Goal: Task Accomplishment & Management: Complete application form

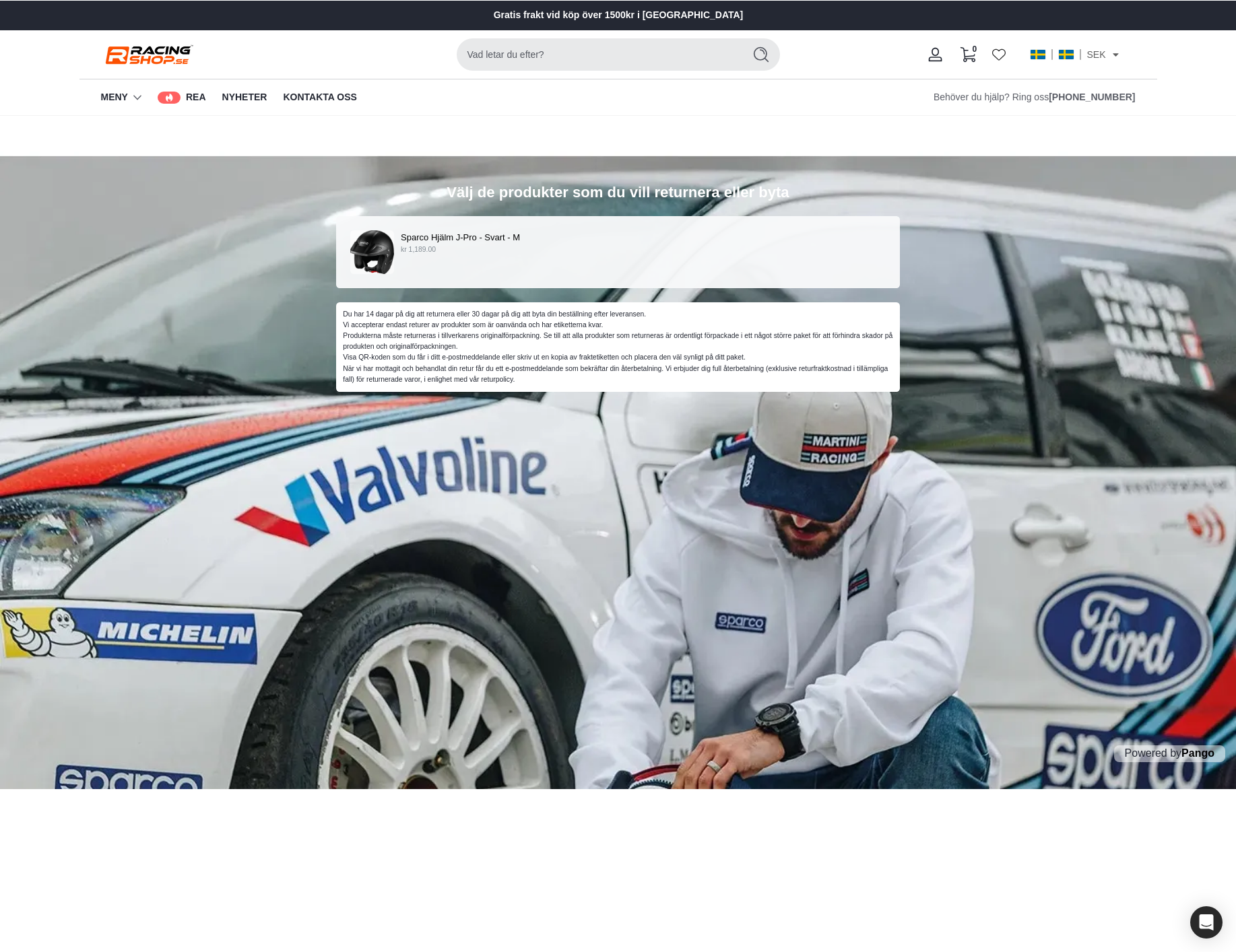
click at [501, 257] on div "Sparco Hjälm J-Pro - Svart - M kr 1,189.00" at bounding box center [618, 253] width 536 height 44
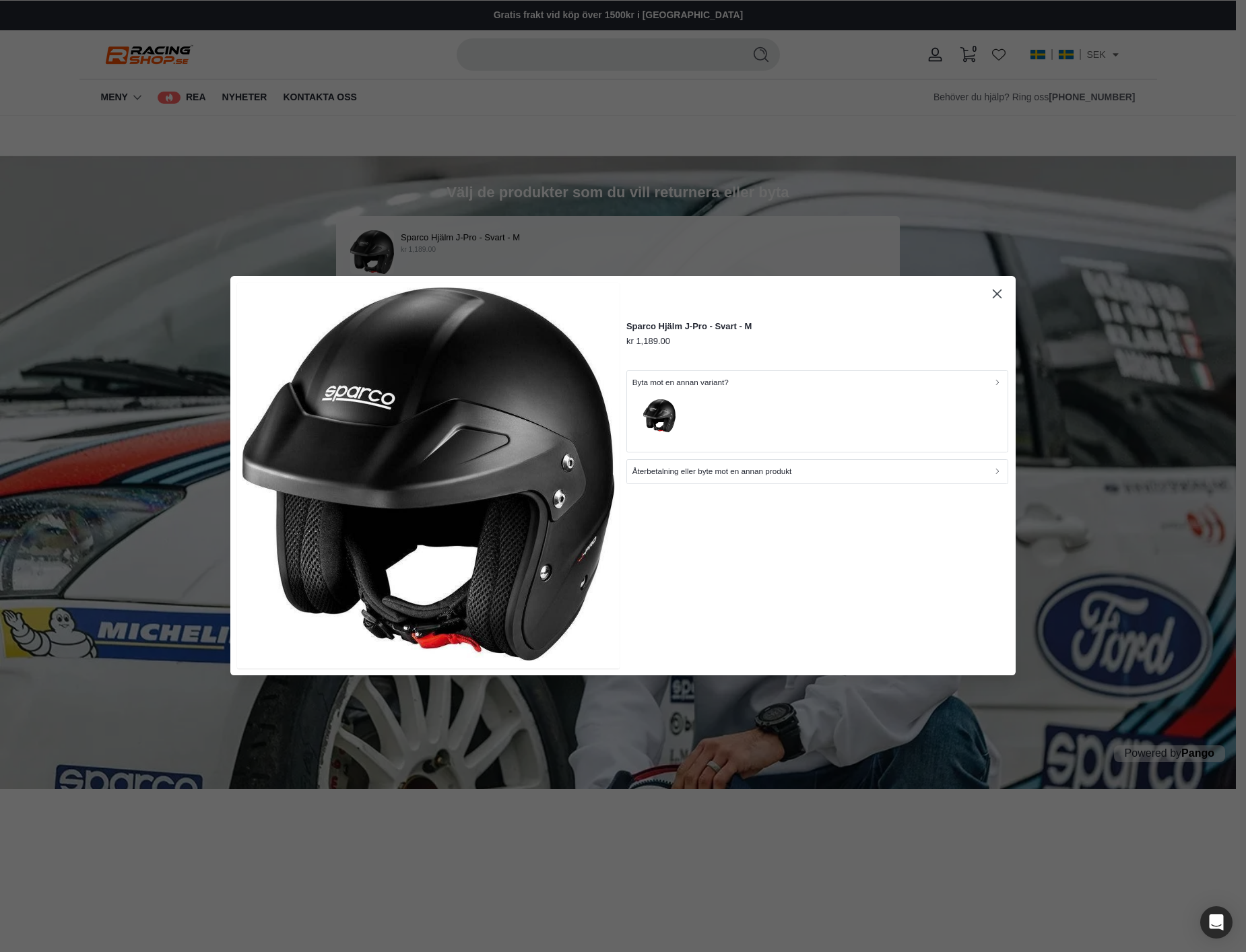
click at [750, 479] on button "Återbetalning eller byte mot en annan produkt" at bounding box center [817, 472] width 382 height 25
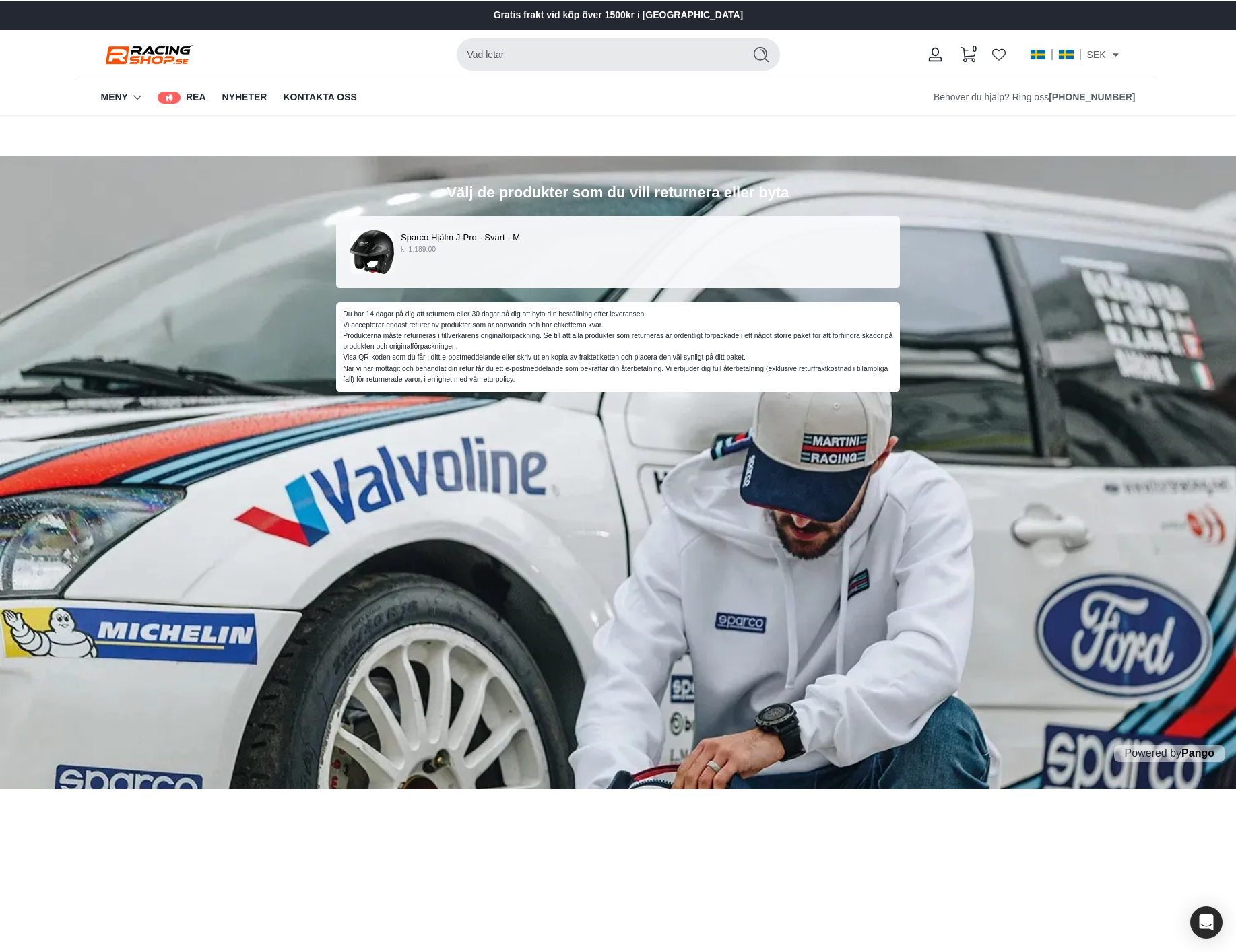
click at [590, 230] on p "Sparco Hjälm J-Pro - Svart - M" at bounding box center [643, 237] width 485 height 14
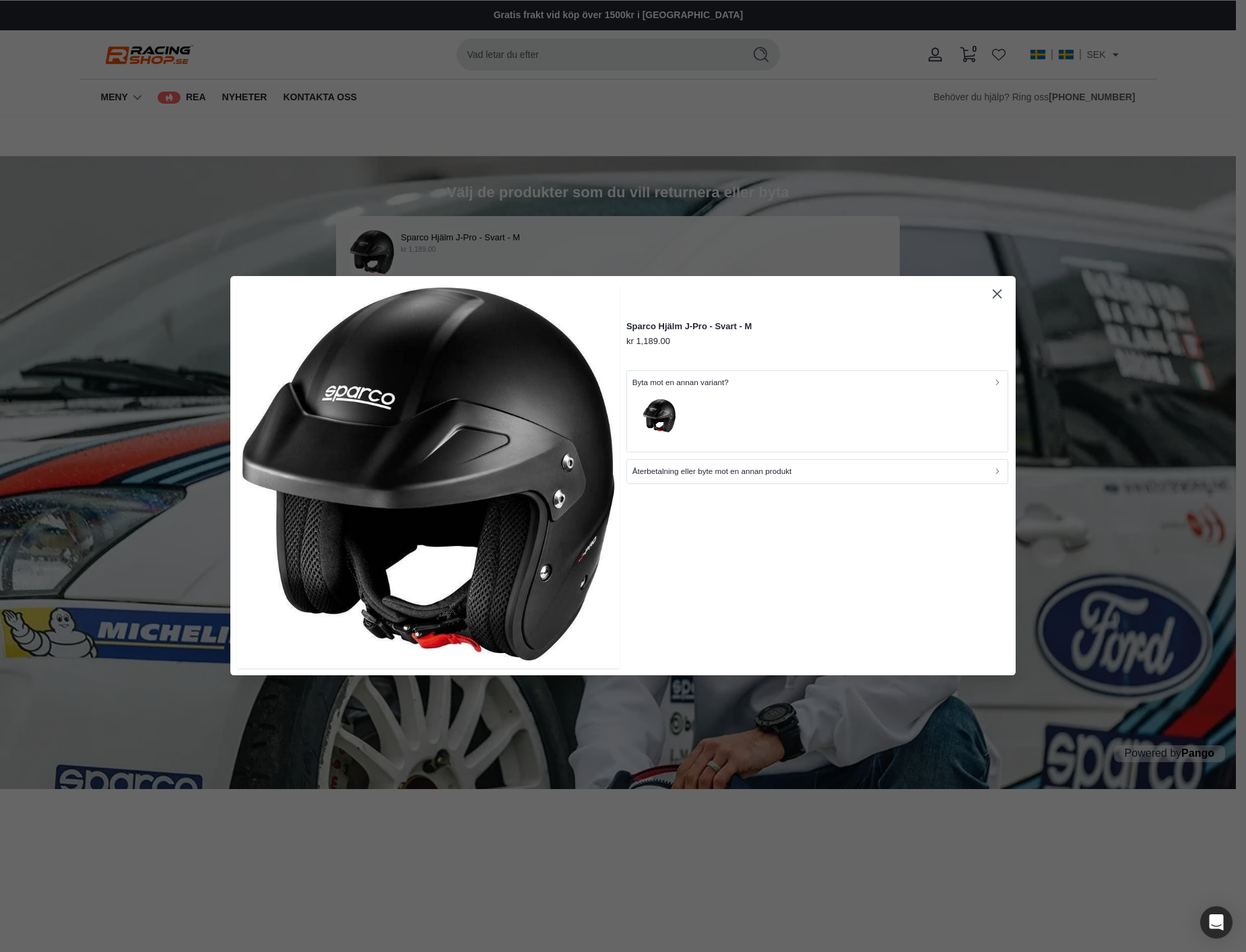
click at [759, 422] on div "button" at bounding box center [818, 418] width 370 height 58
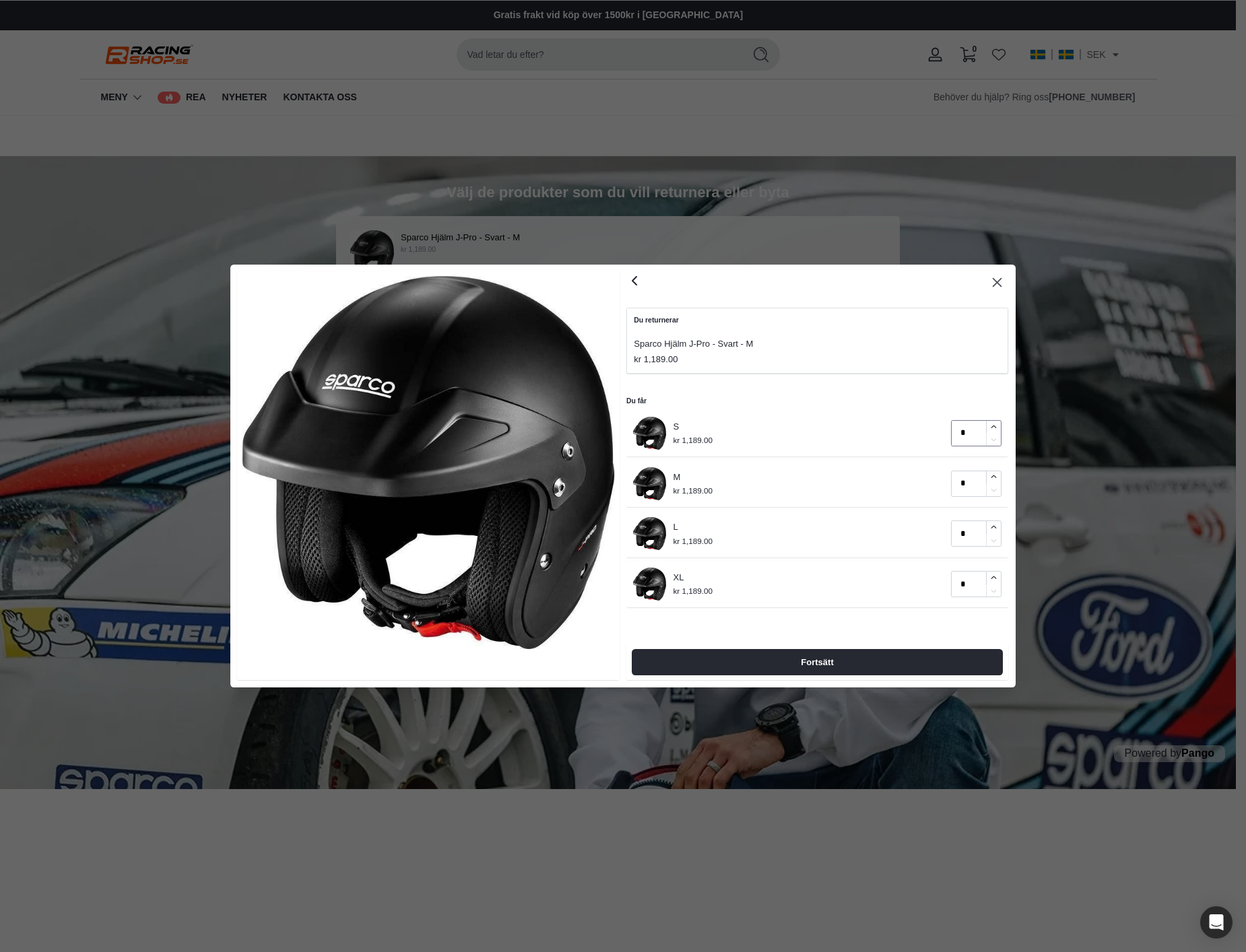
type input "*"
click at [996, 422] on icon "button" at bounding box center [993, 427] width 9 height 9
type input "*"
click at [996, 476] on icon "button" at bounding box center [993, 476] width 9 height 9
type input "*"
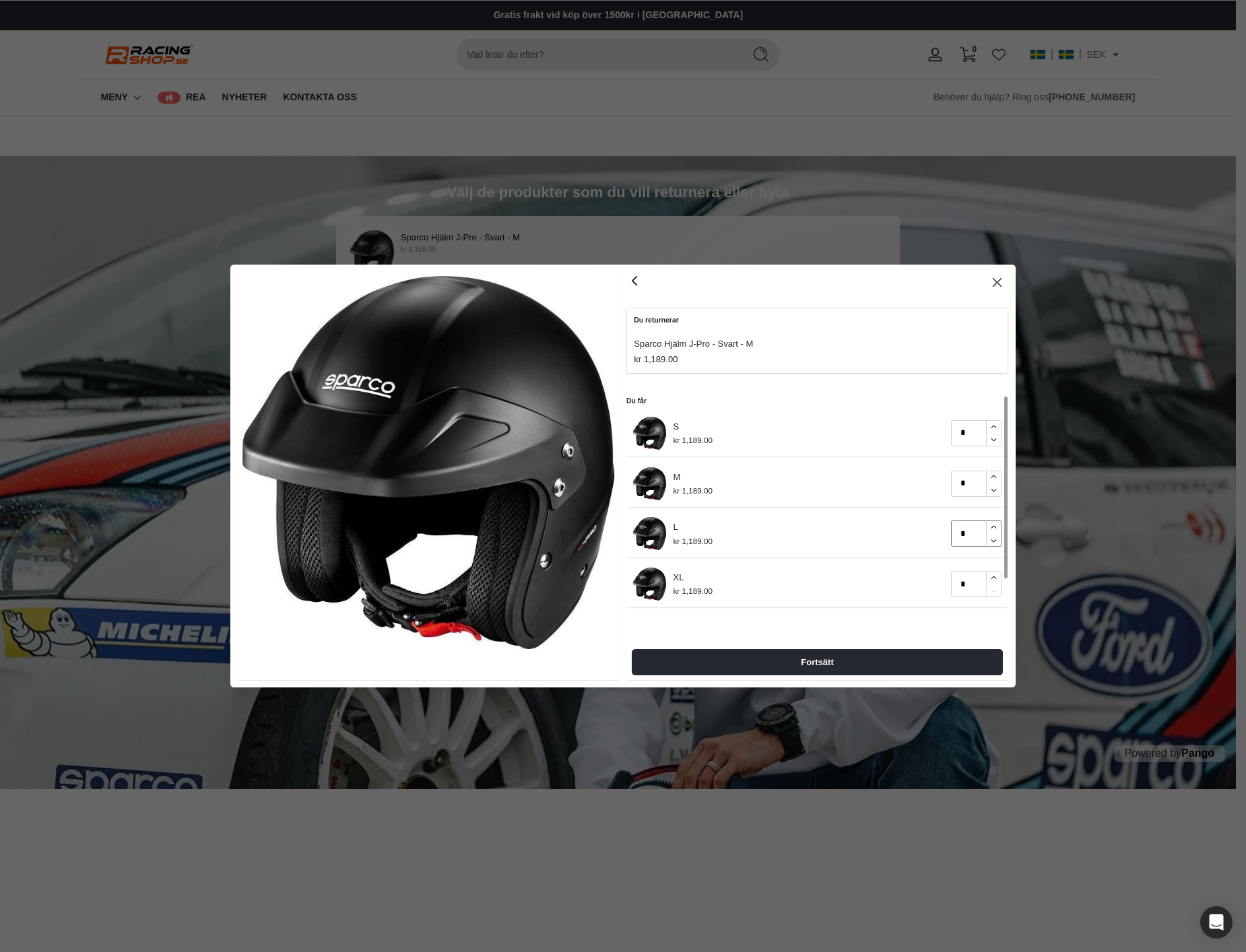
click at [994, 532] on button "button" at bounding box center [993, 528] width 15 height 13
type input "*"
click at [997, 575] on icon "button" at bounding box center [993, 578] width 9 height 9
click at [922, 659] on span "Fortsätt" at bounding box center [818, 662] width 342 height 25
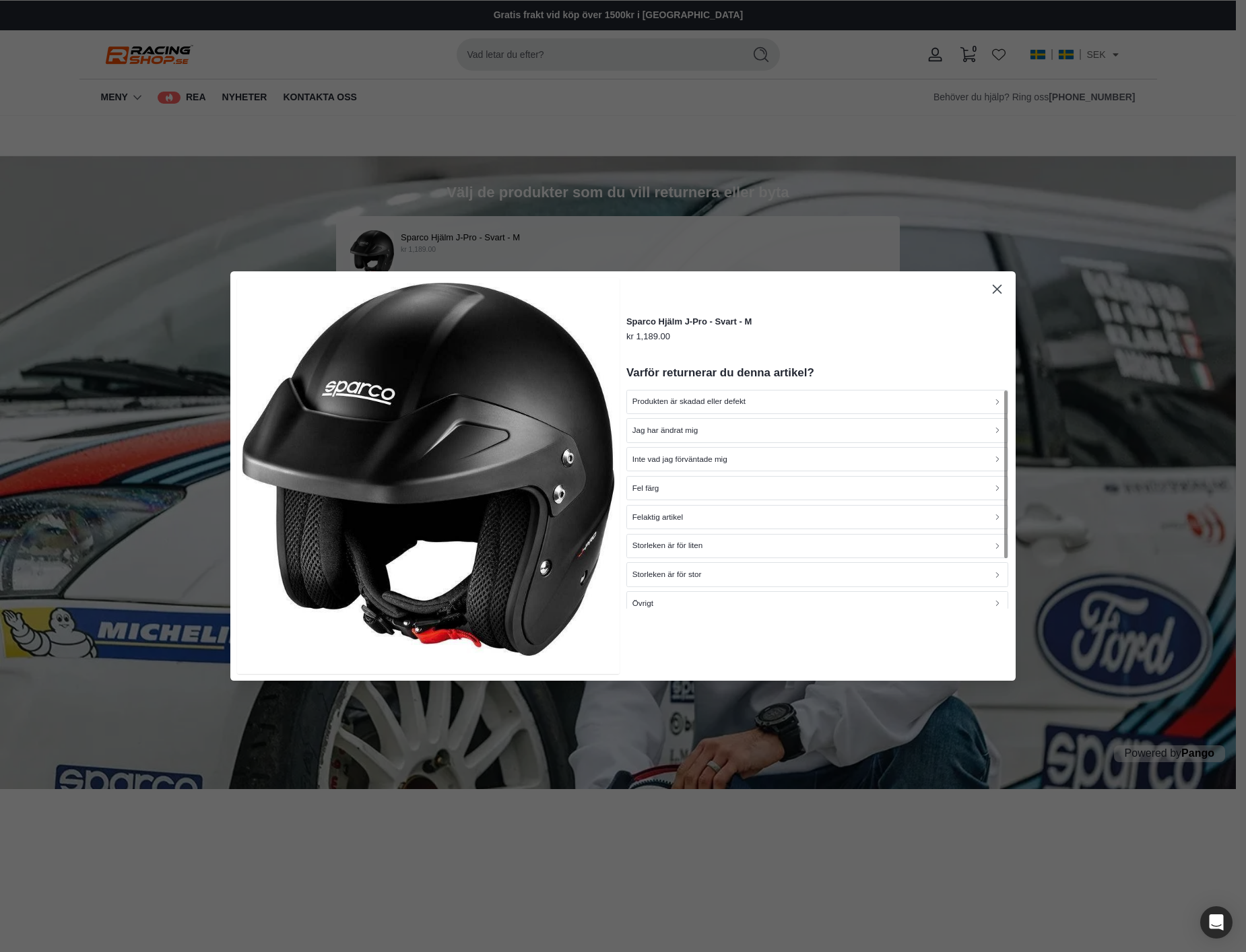
click at [995, 284] on icon "button" at bounding box center [997, 288] width 16 height 16
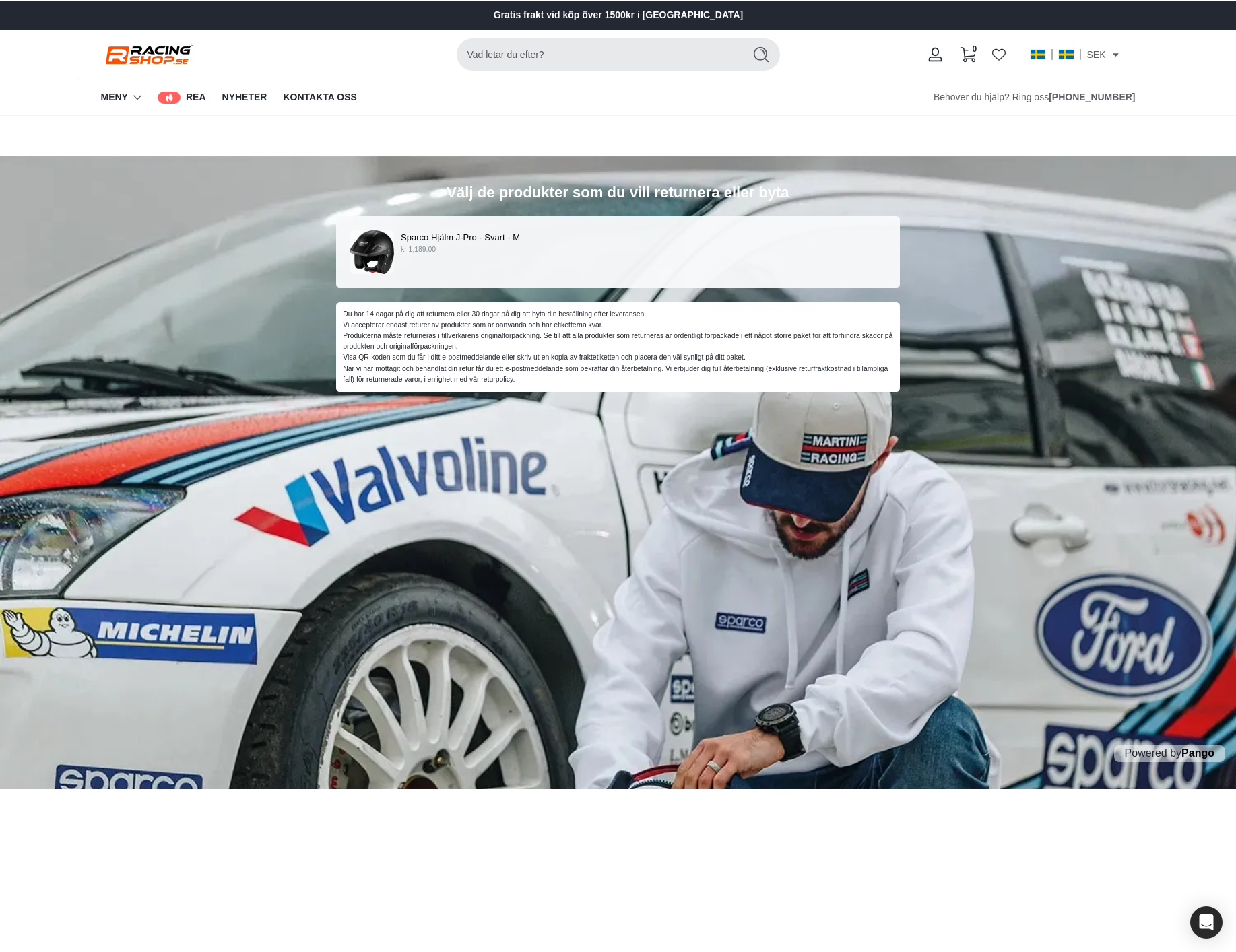
click at [759, 548] on div "Välj de produkter som du vill returnera eller byta Sparco Hjälm J-Pro - Svart -…" at bounding box center [618, 453] width 1236 height 673
click at [817, 529] on div "Välj de produkter som du vill returnera eller byta Sparco Hjälm J-Pro - Svart -…" at bounding box center [618, 453] width 1236 height 673
